Goal: Communication & Community: Answer question/provide support

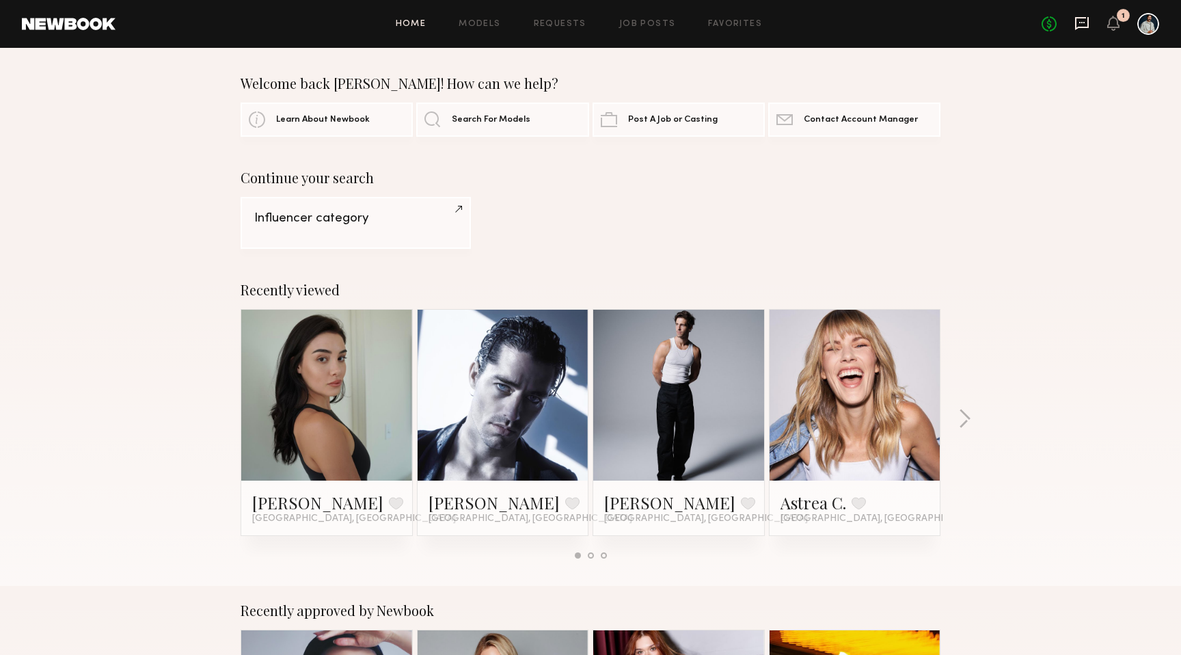
click at [1079, 25] on icon at bounding box center [1081, 23] width 15 height 15
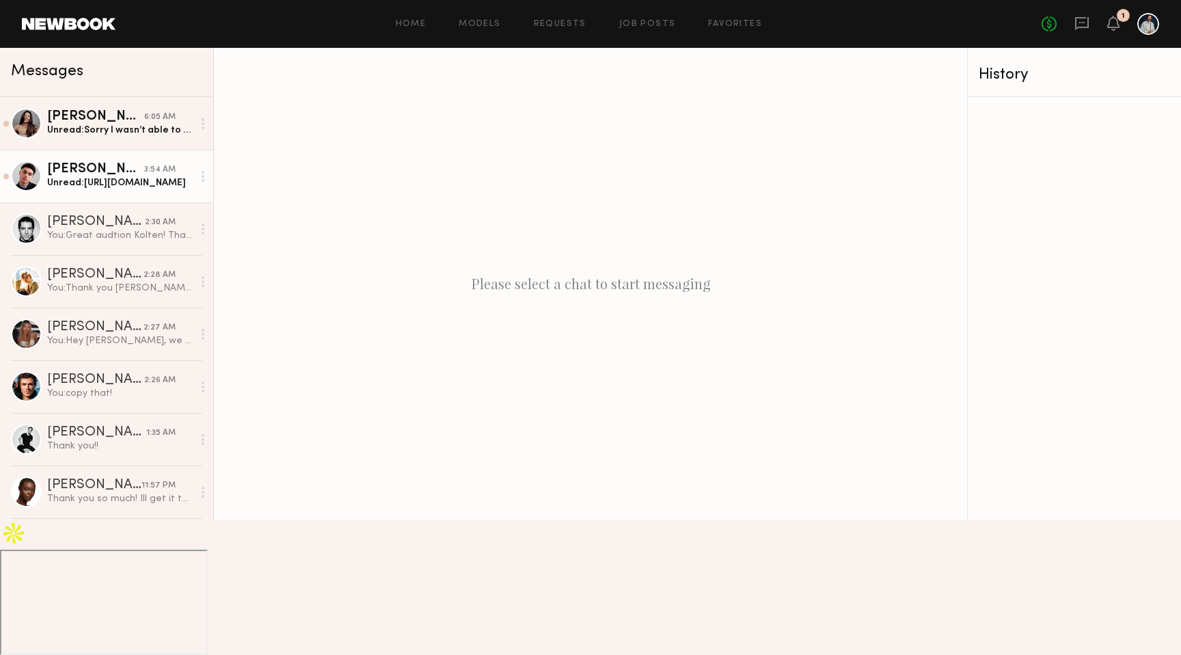
click at [137, 187] on div "Unread: [URL][DOMAIN_NAME]" at bounding box center [120, 182] width 146 height 13
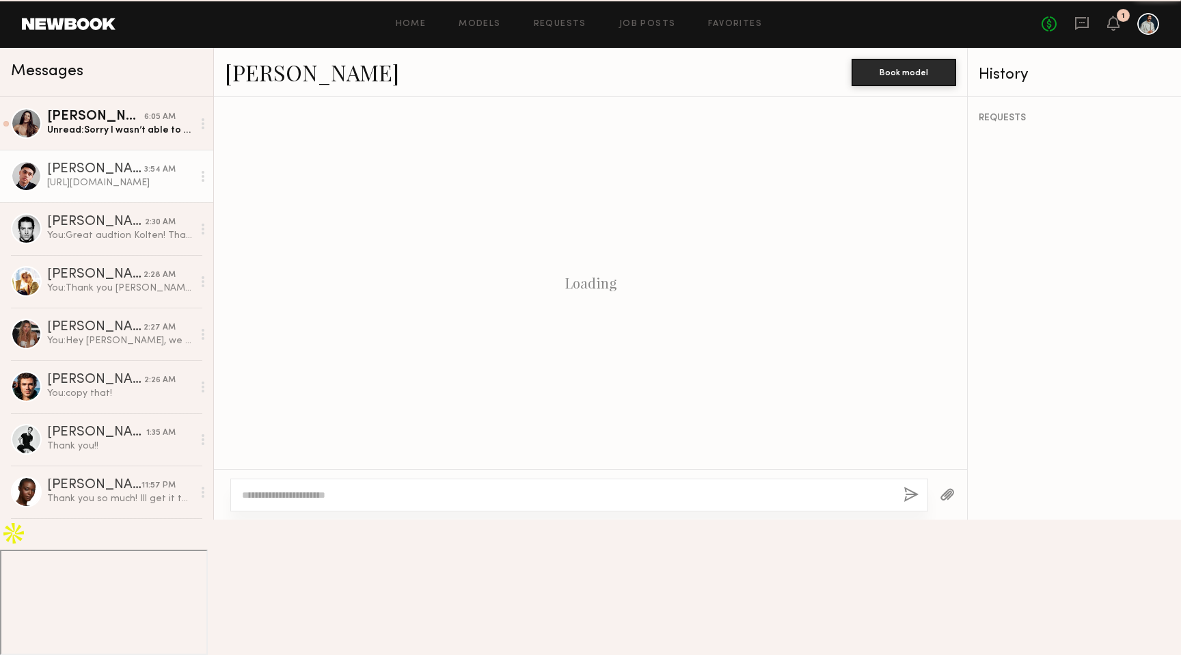
scroll to position [942, 0]
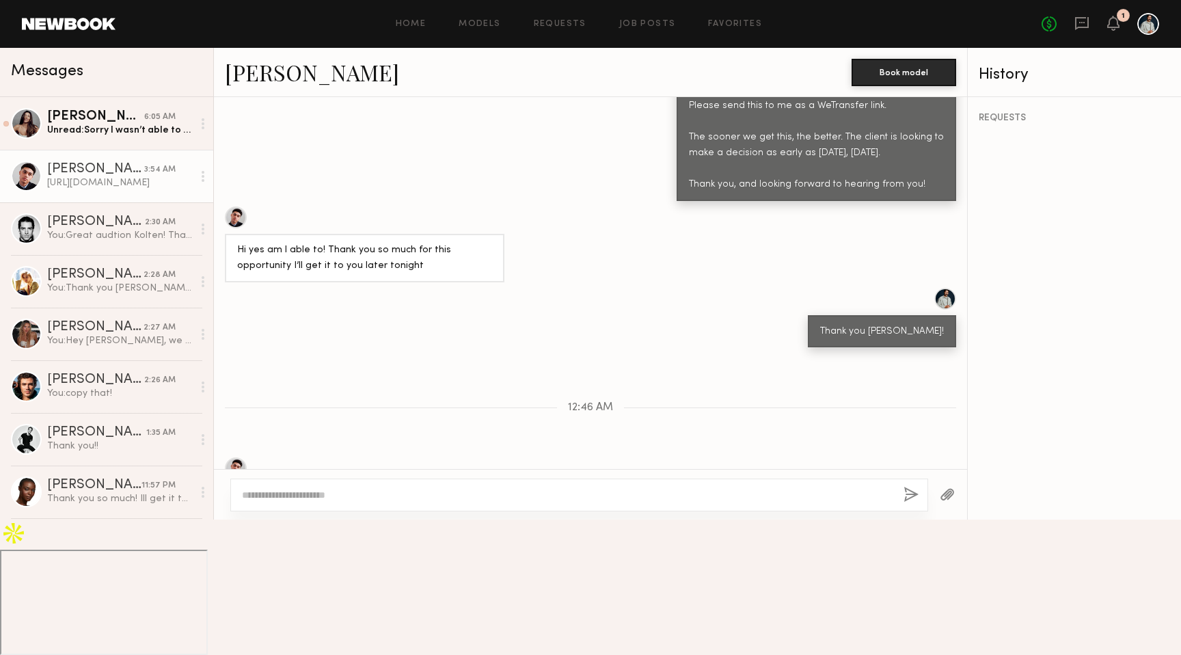
click at [287, 597] on div "[URL][DOMAIN_NAME]" at bounding box center [288, 605] width 102 height 16
copy div "[URL][DOMAIN_NAME]"
click at [368, 502] on textarea at bounding box center [567, 495] width 651 height 14
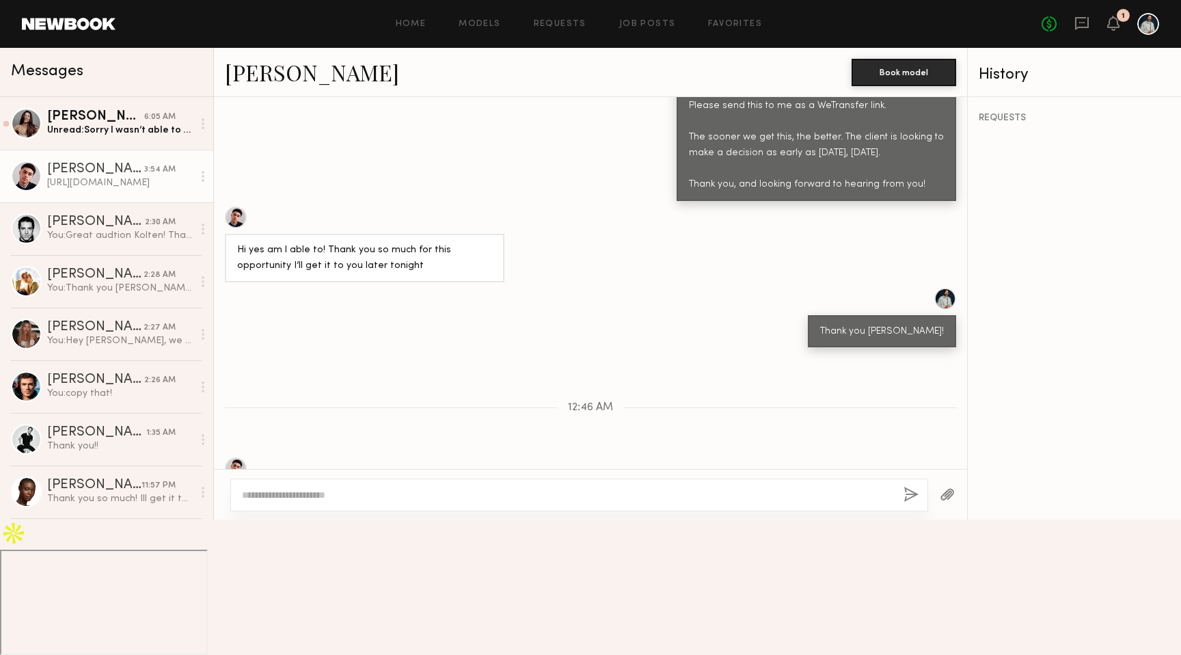
type textarea "*"
type textarea "**********"
click at [903, 504] on button "button" at bounding box center [910, 495] width 15 height 17
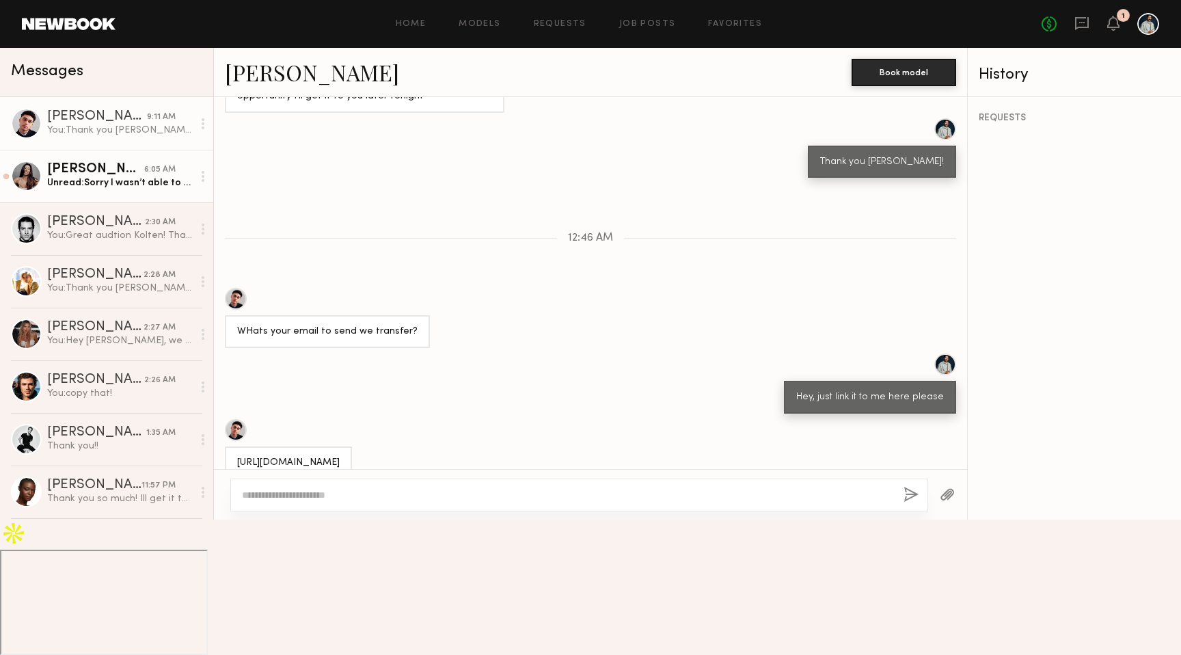
click at [146, 189] on div "Unread: Sorry I wasn’t able to record anything before my flight. I’ll have it t…" at bounding box center [120, 182] width 146 height 13
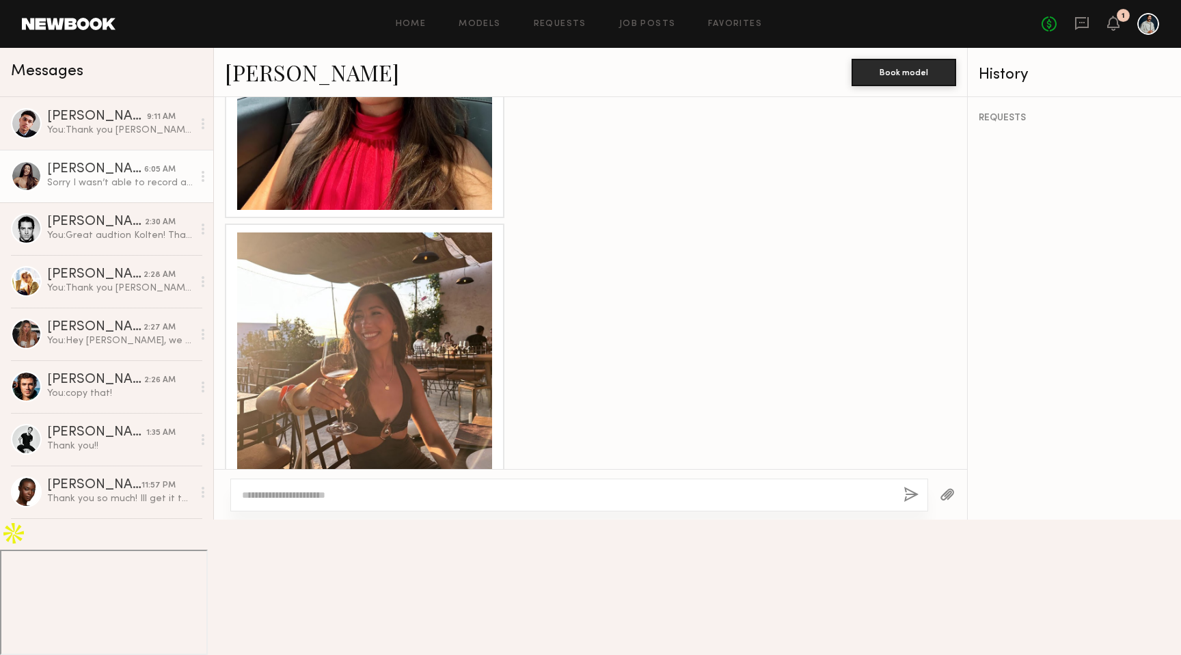
scroll to position [1551, 0]
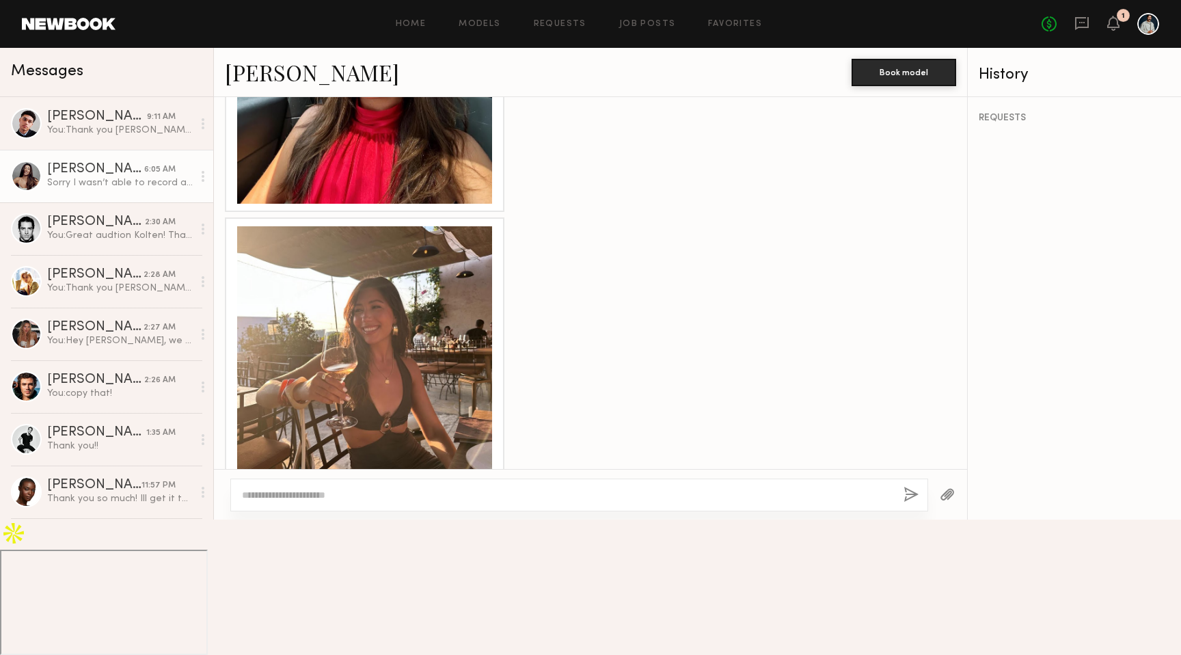
drag, startPoint x: 483, startPoint y: 580, endPoint x: 238, endPoint y: 545, distance: 247.9
click at [238, 545] on div "Sorry I wasn’t able to record anything before my flight. I’ll have it to you fi…" at bounding box center [364, 543] width 255 height 79
copy div "[URL][DOMAIN_NAME]"
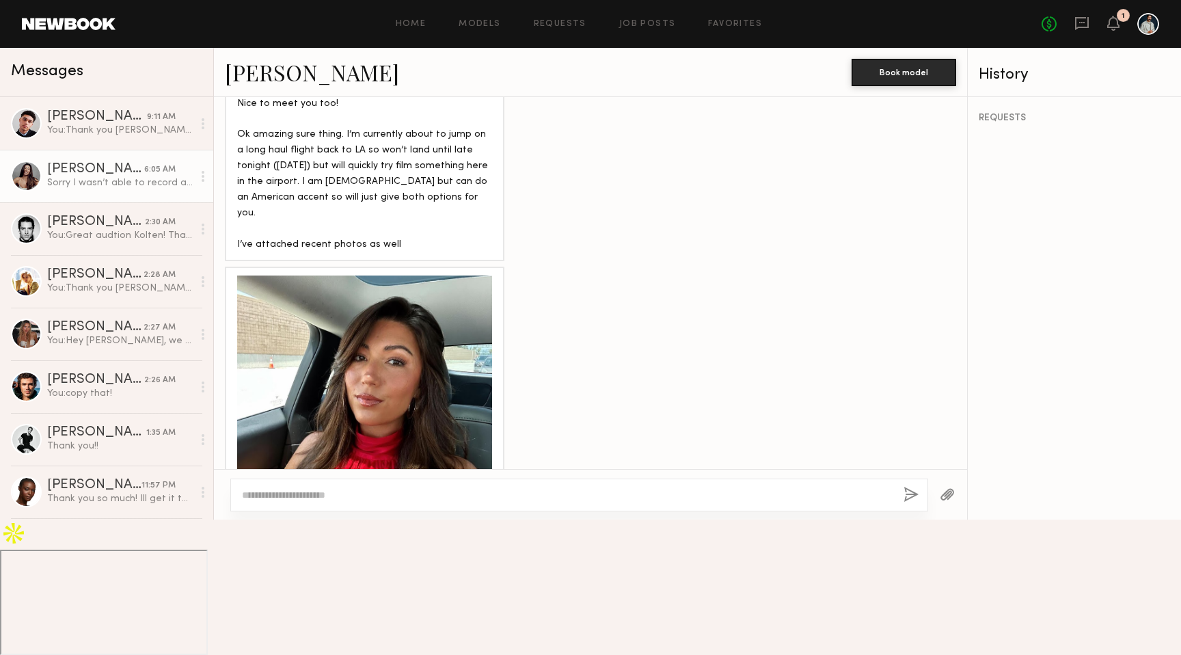
scroll to position [1152, 0]
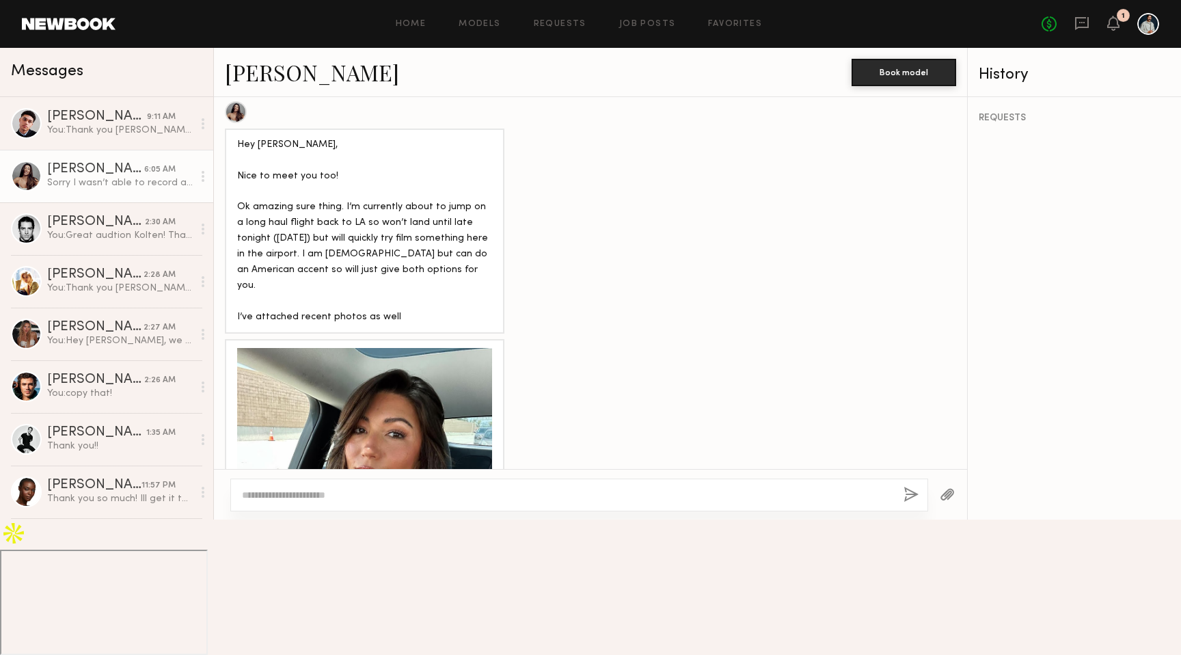
click at [370, 391] on div at bounding box center [364, 475] width 255 height 255
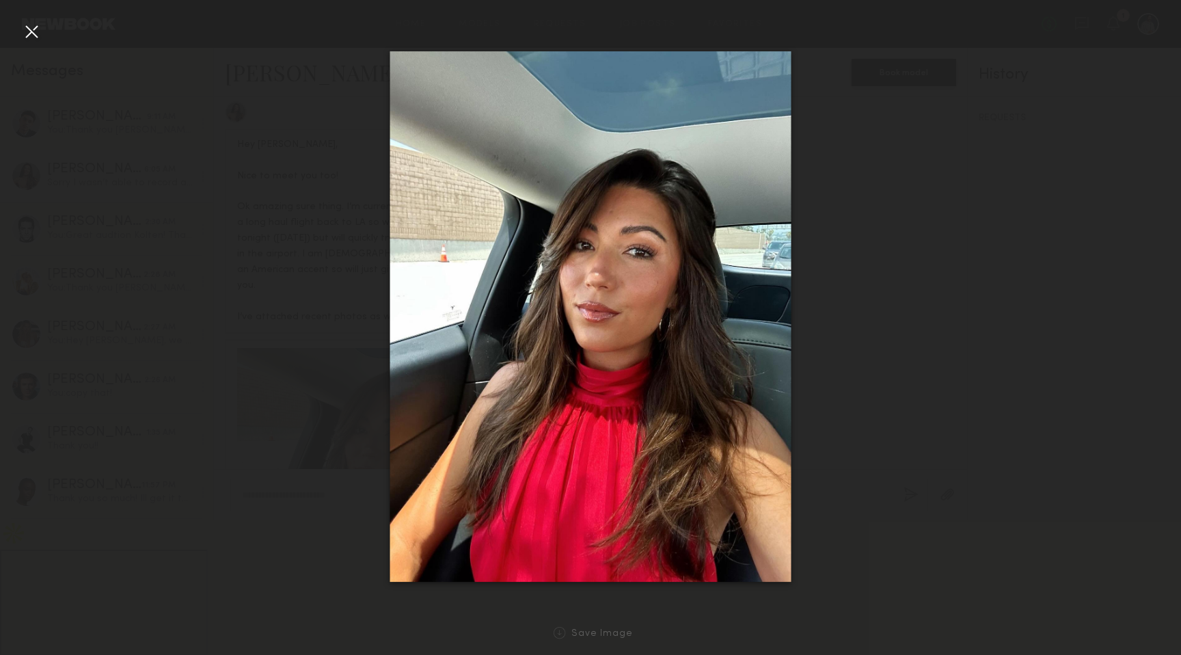
click at [193, 191] on div at bounding box center [590, 316] width 1181 height 589
click at [33, 27] on div at bounding box center [31, 31] width 22 height 22
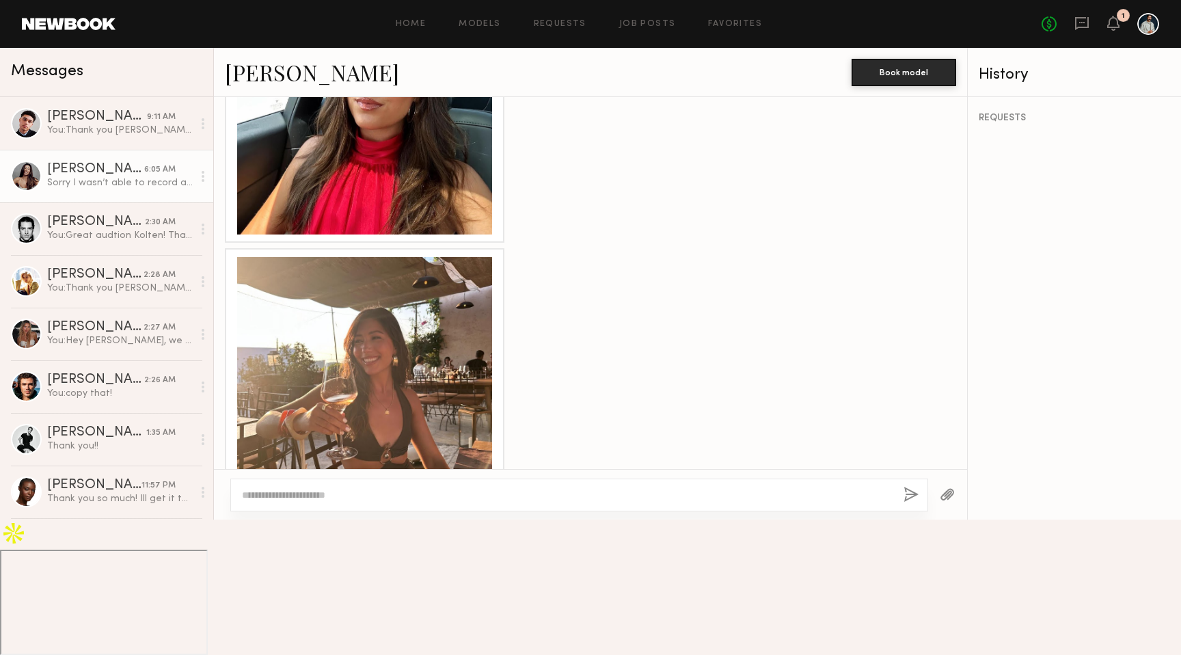
scroll to position [1551, 0]
